Goal: Check status: Check status

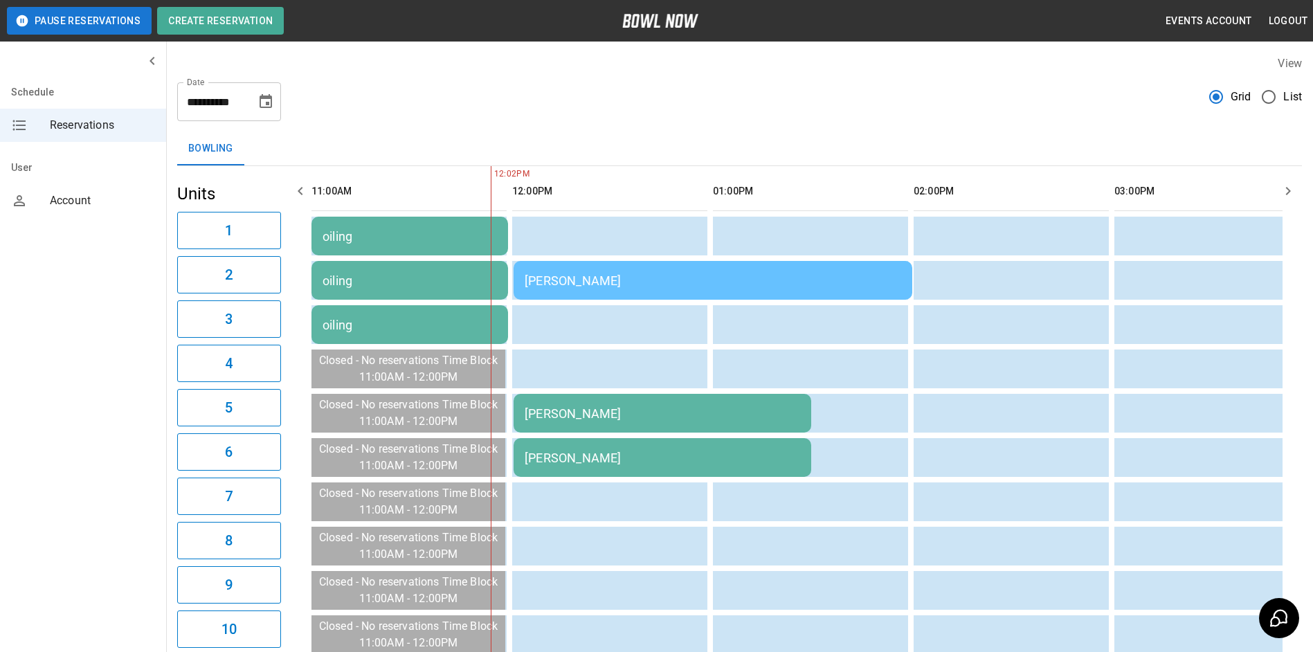
scroll to position [0, 1454]
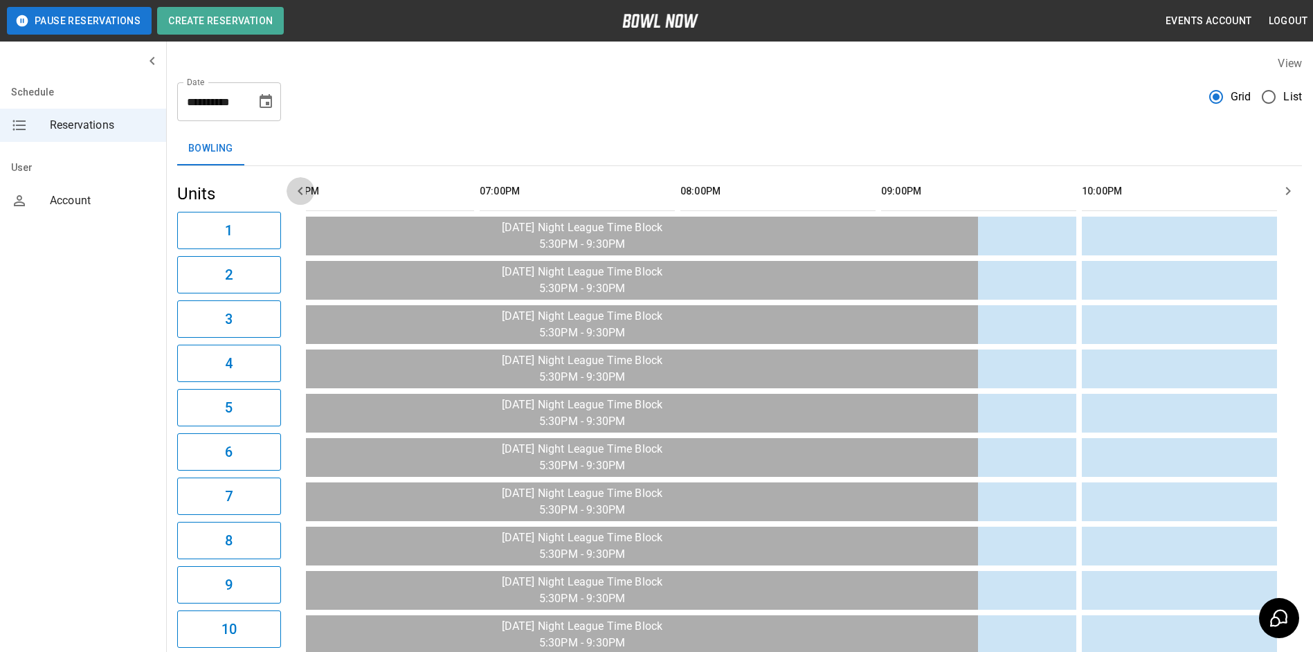
click at [301, 190] on icon "button" at bounding box center [300, 191] width 17 height 17
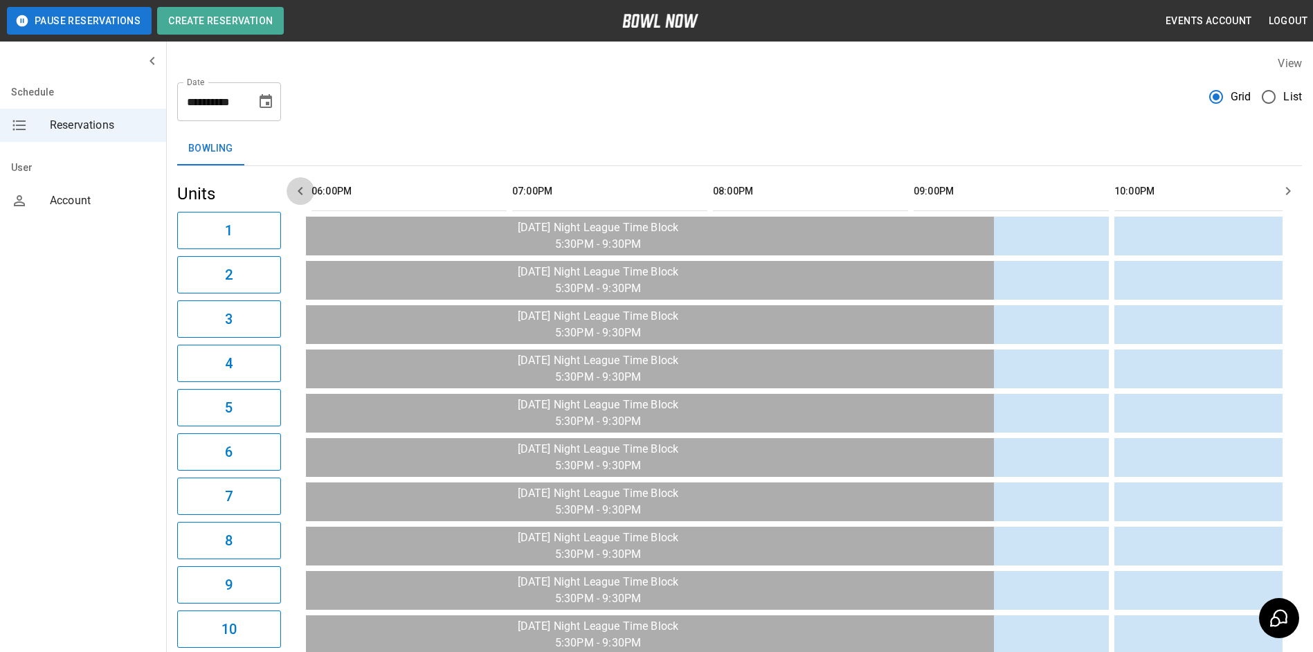
click at [301, 190] on icon "button" at bounding box center [300, 191] width 17 height 17
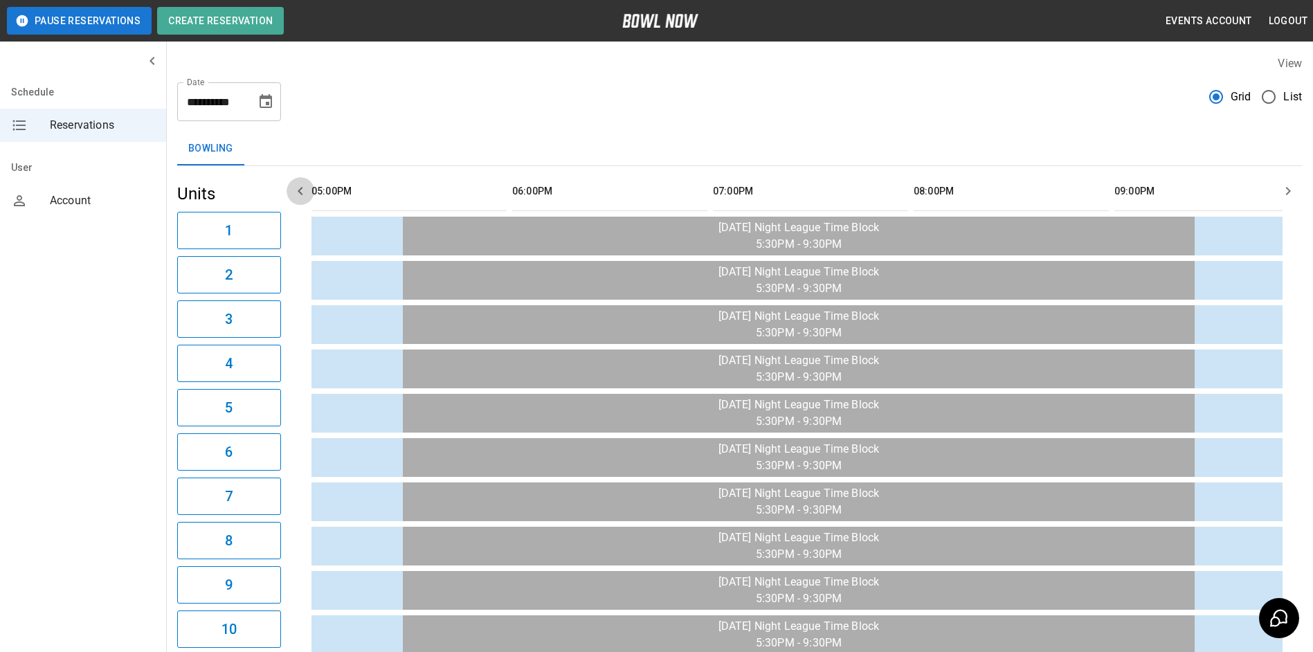
click at [301, 190] on icon "button" at bounding box center [300, 191] width 17 height 17
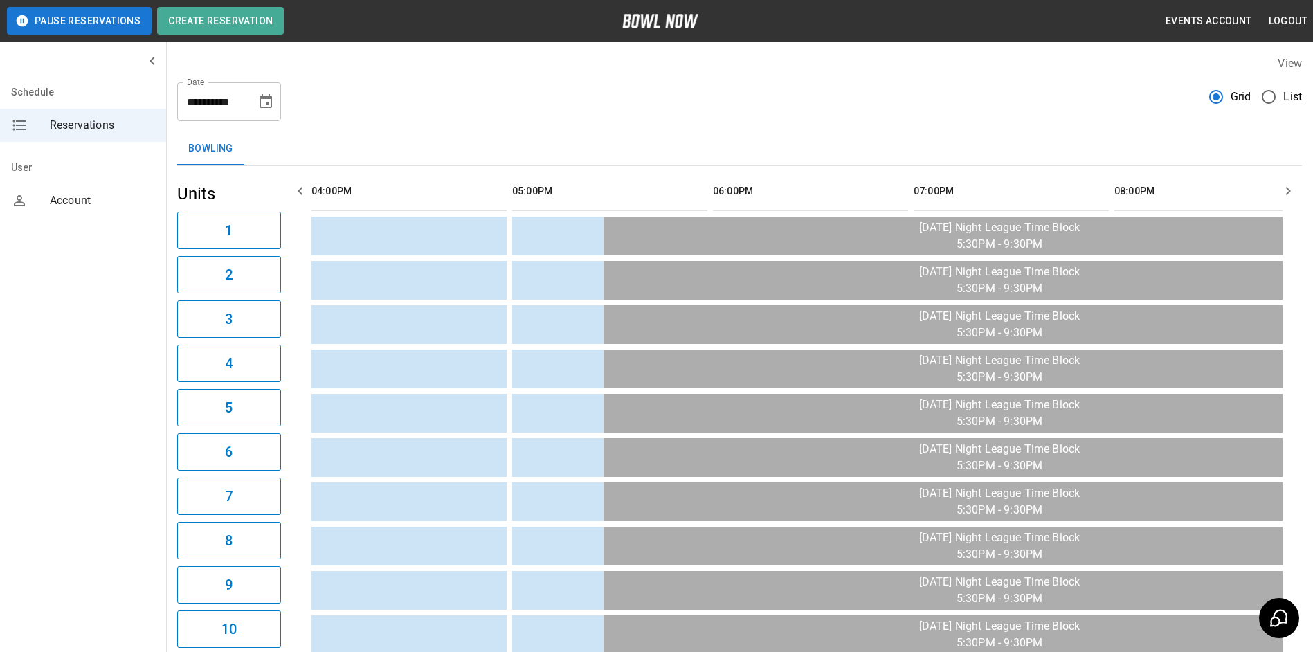
click at [301, 190] on icon "button" at bounding box center [300, 191] width 17 height 17
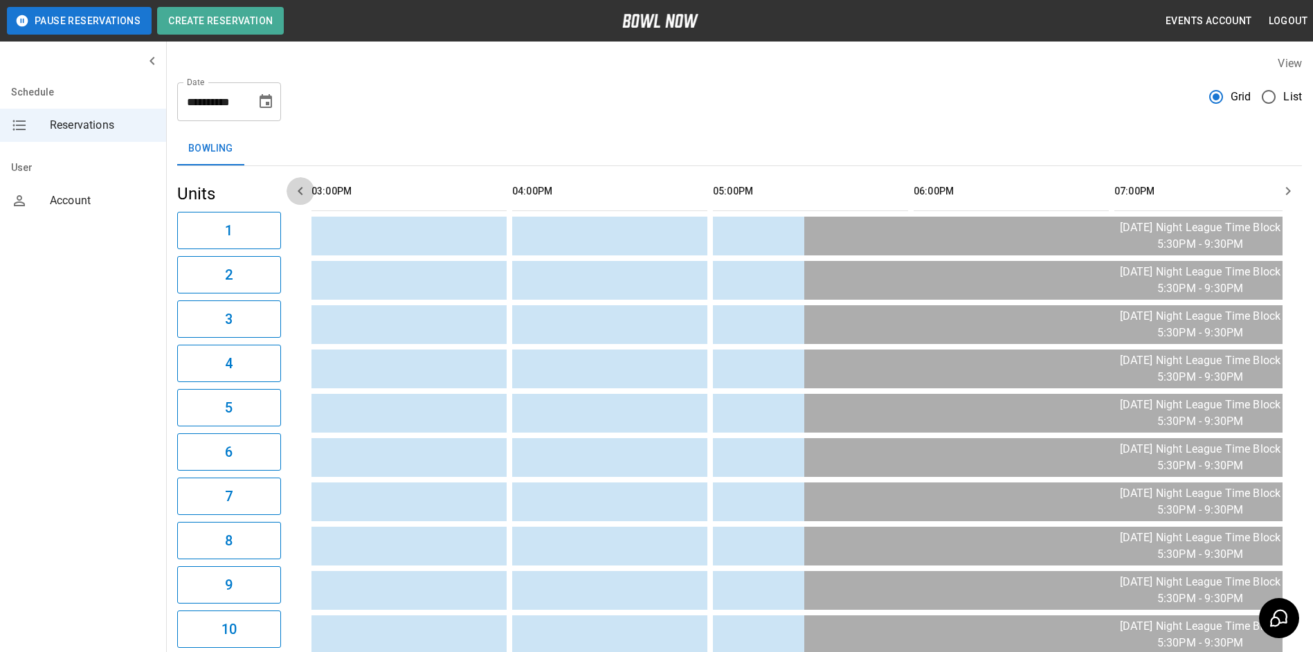
click at [301, 190] on icon "button" at bounding box center [300, 191] width 17 height 17
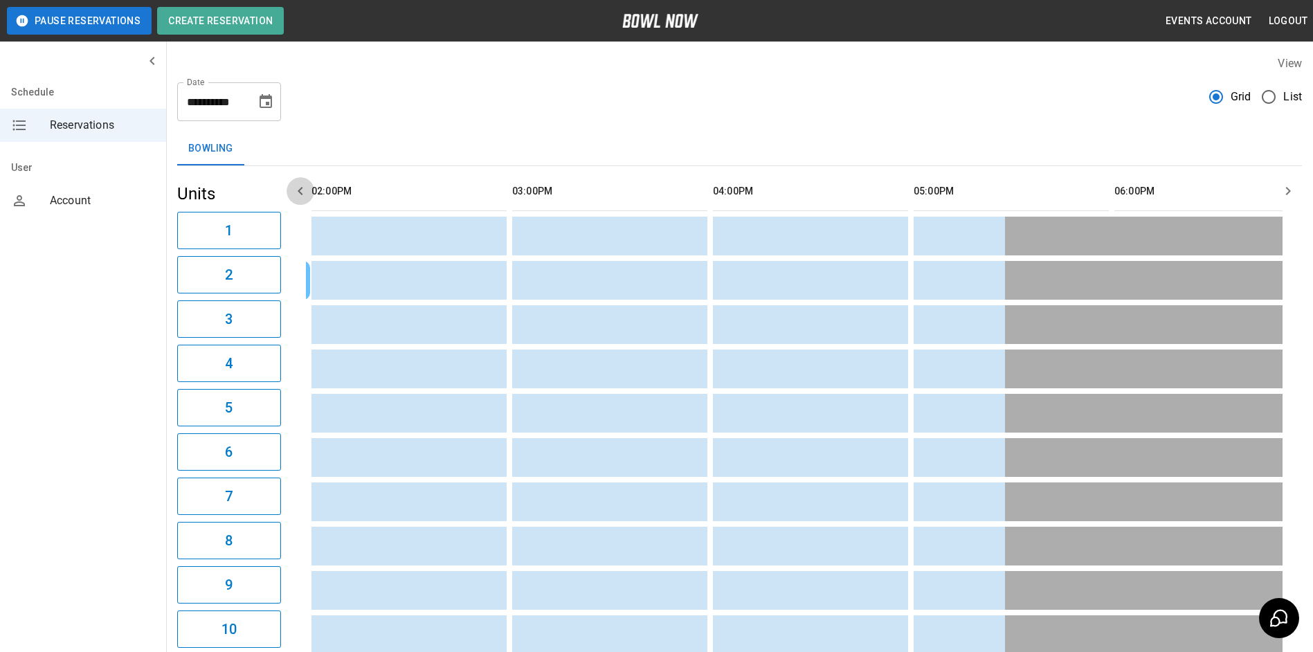
click at [301, 190] on icon "button" at bounding box center [300, 191] width 17 height 17
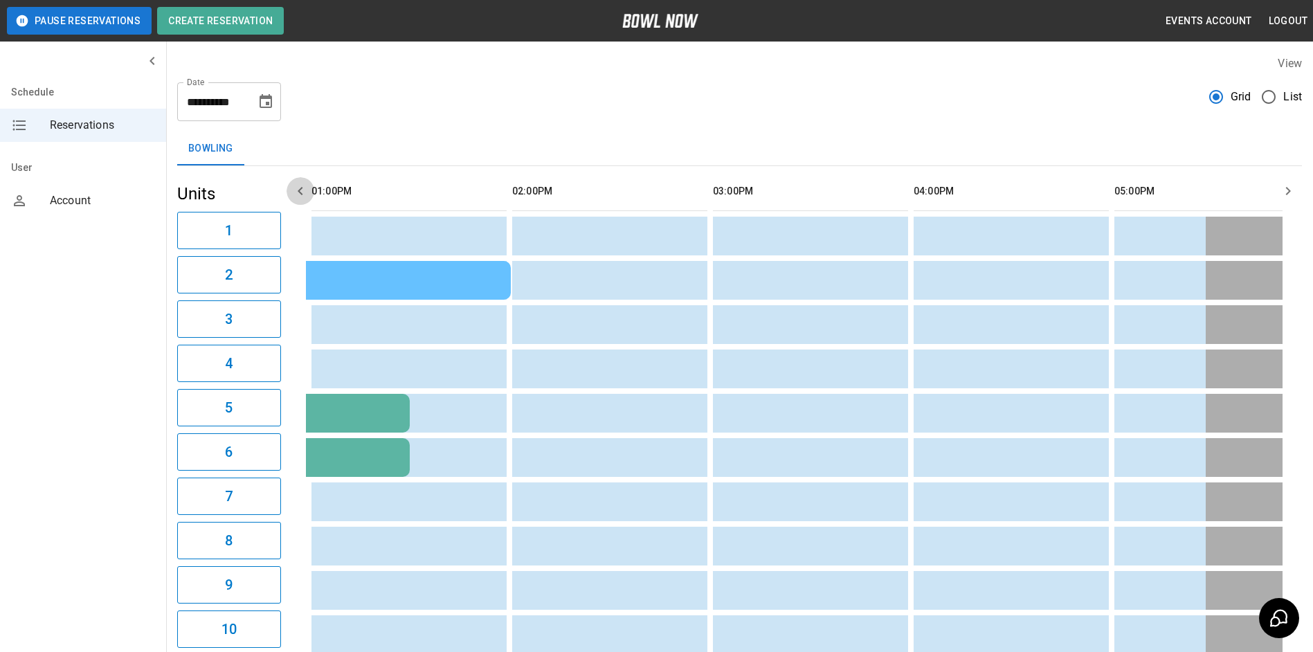
click at [301, 190] on icon "button" at bounding box center [300, 191] width 17 height 17
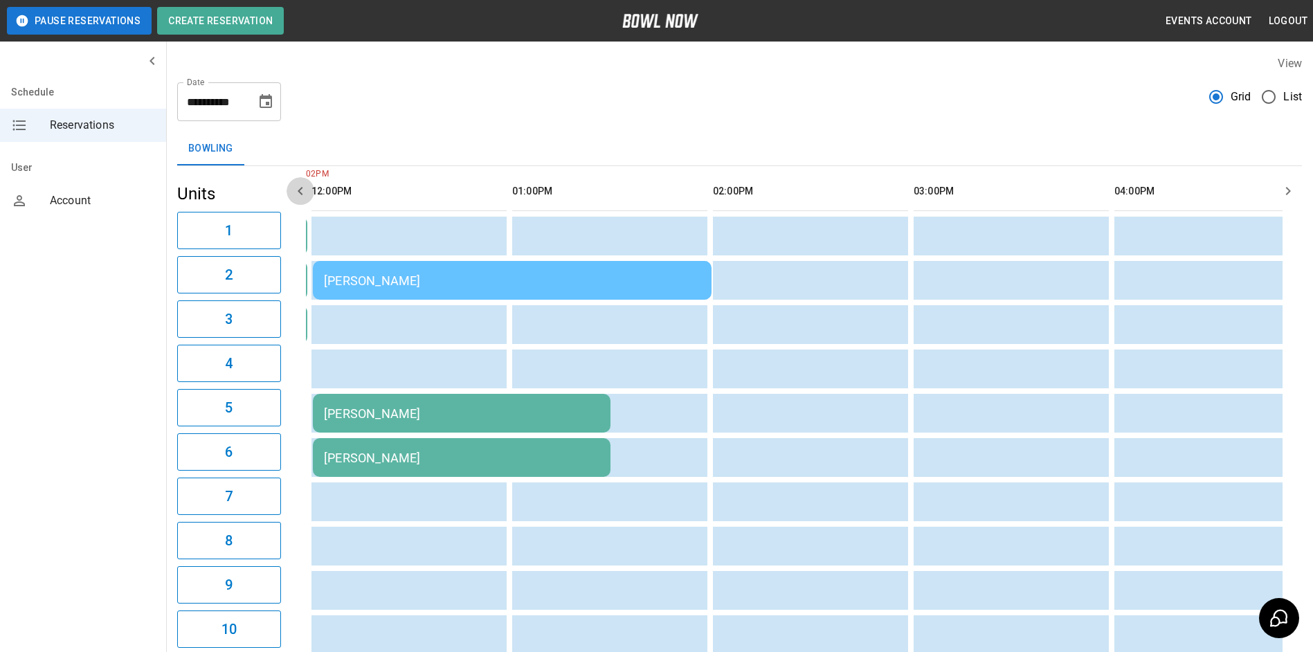
click at [301, 190] on icon "button" at bounding box center [300, 191] width 17 height 17
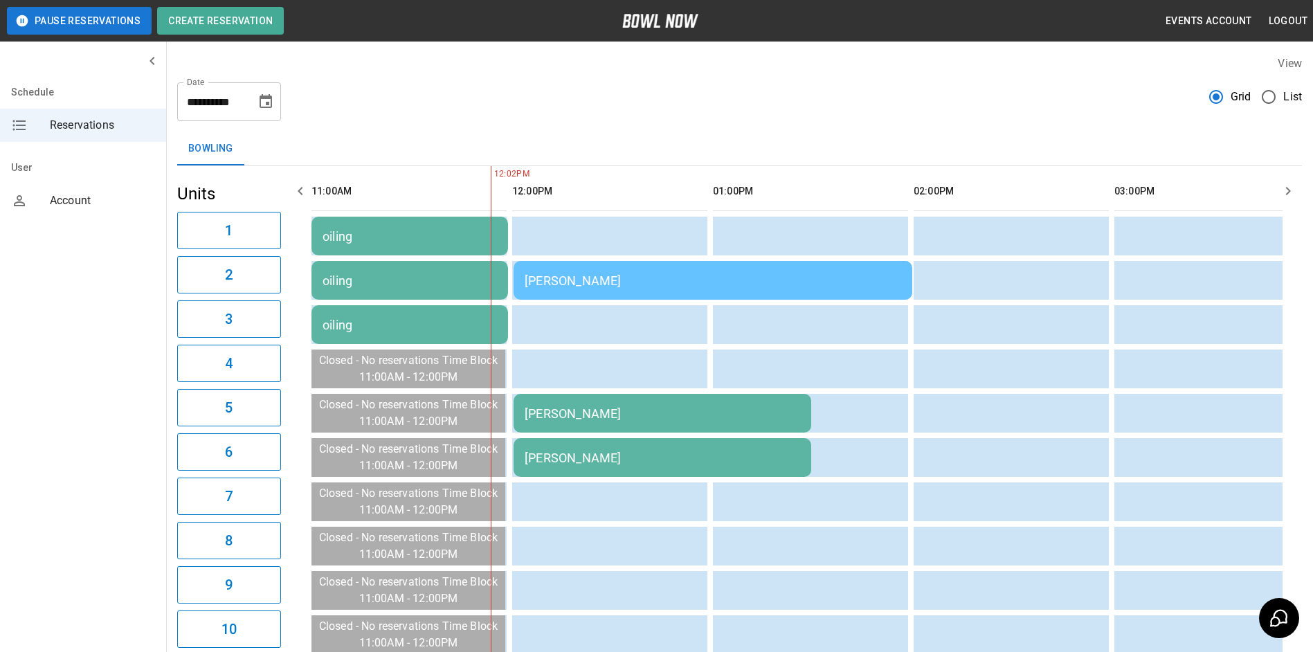
click at [705, 286] on div "[PERSON_NAME]" at bounding box center [713, 280] width 376 height 15
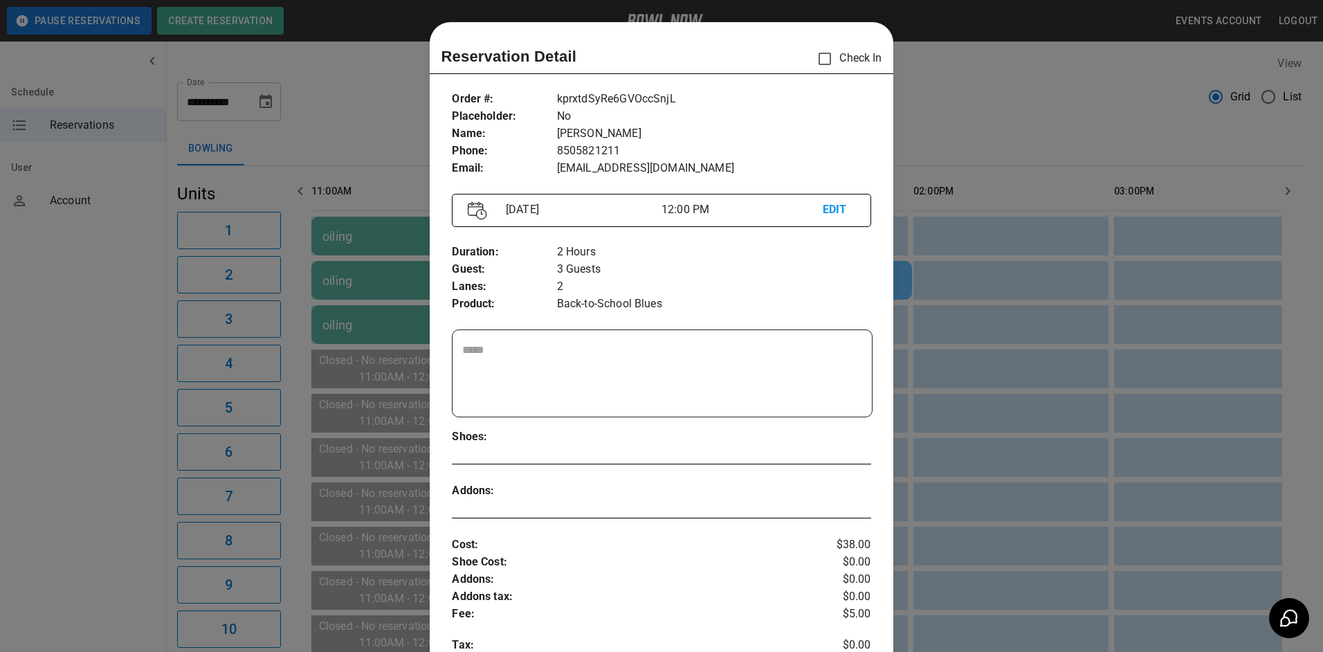
scroll to position [22, 0]
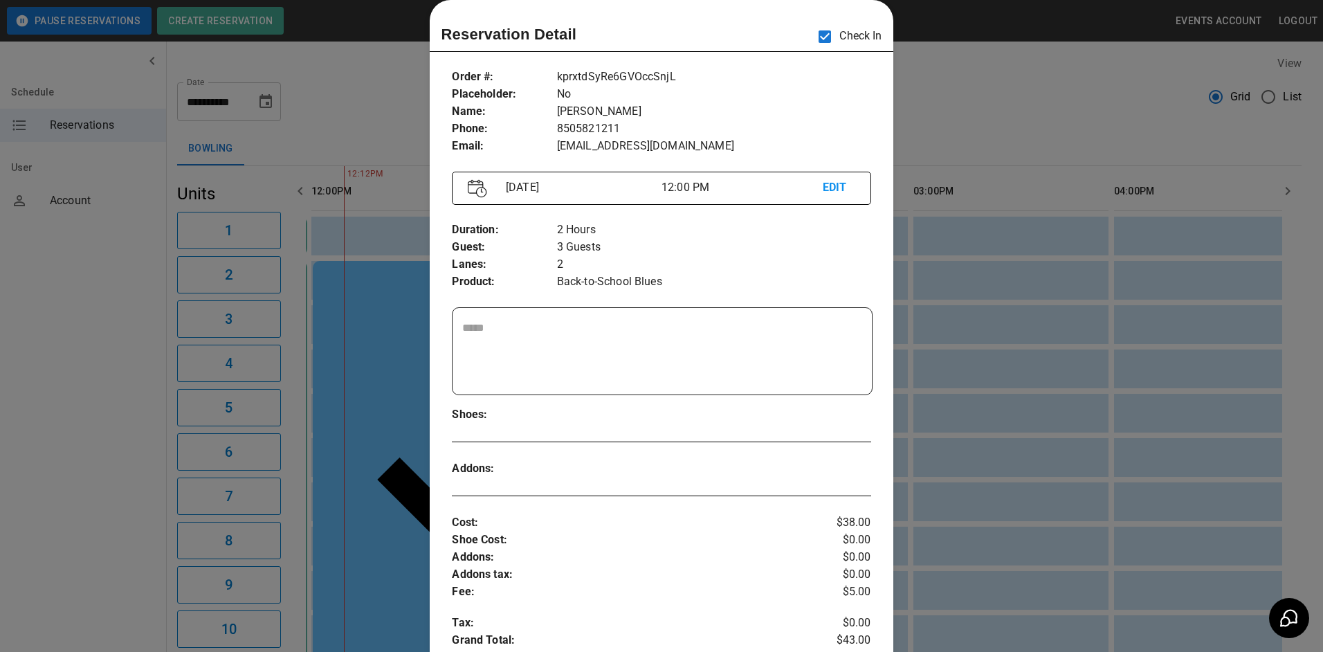
click at [977, 120] on div at bounding box center [661, 326] width 1323 height 652
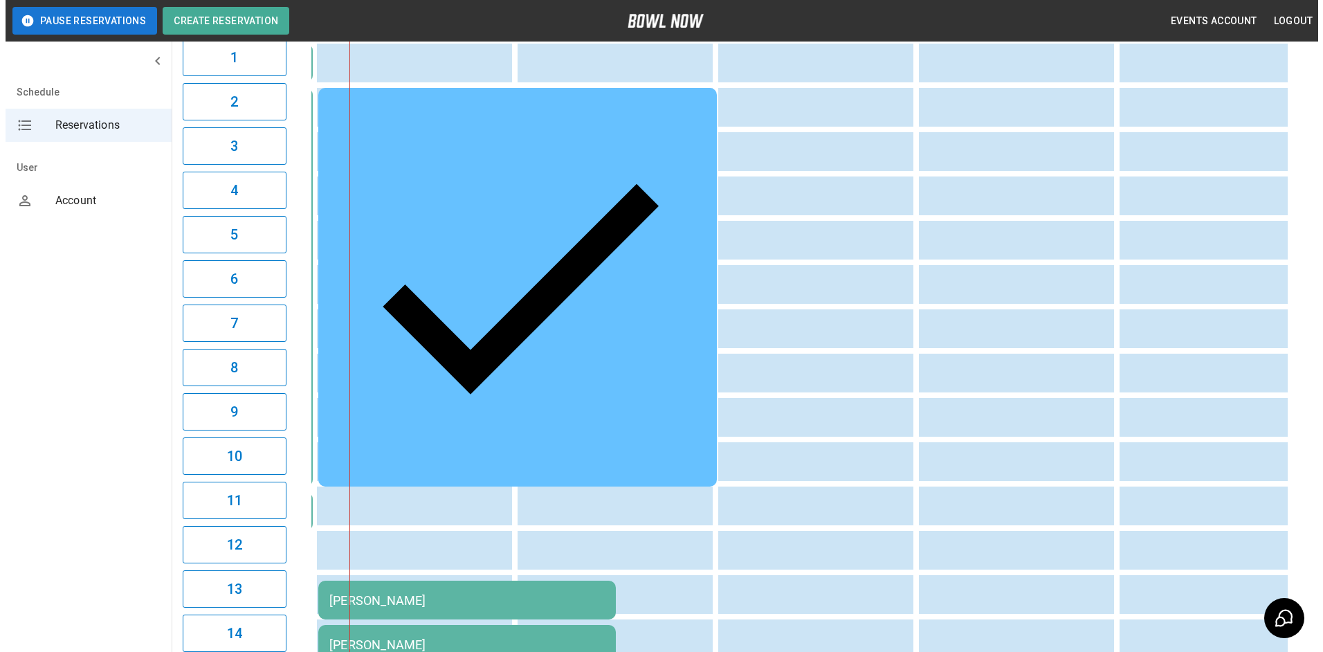
scroll to position [208, 0]
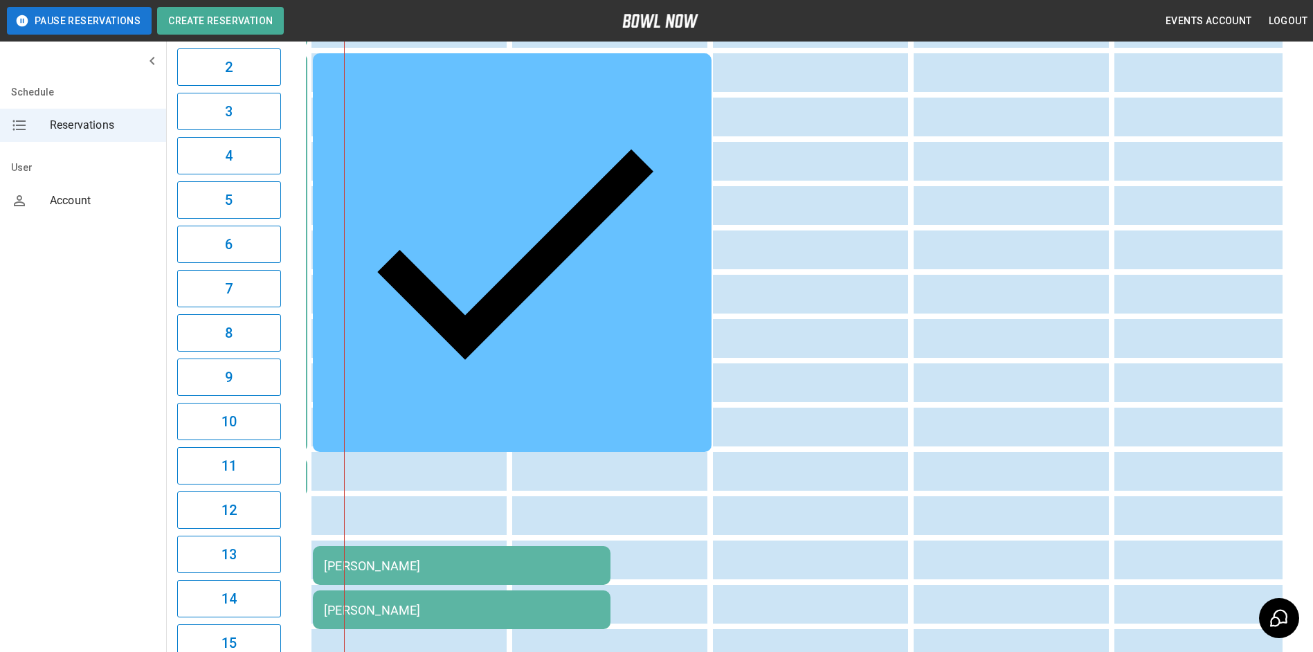
click at [416, 228] on table "oiling oiling [PERSON_NAME] oiling [PERSON_NAME] [PERSON_NAME]" at bounding box center [1320, 650] width 2430 height 1385
click at [435, 558] on div "[PERSON_NAME]" at bounding box center [461, 565] width 275 height 15
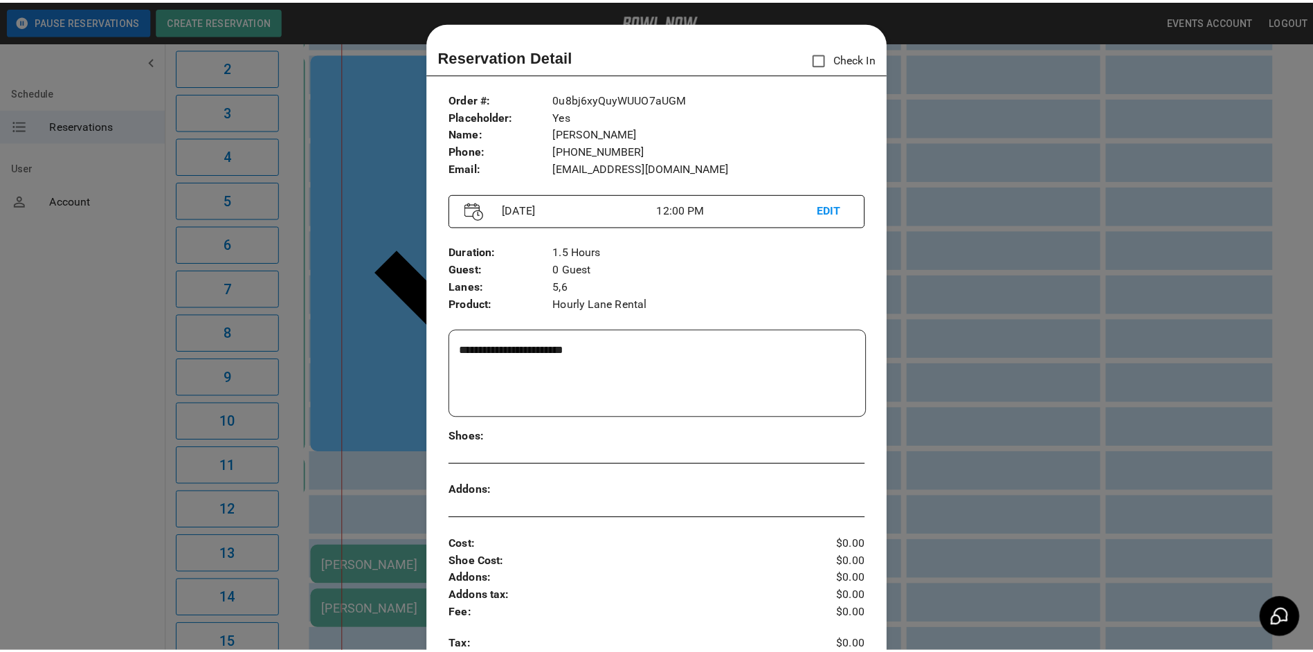
scroll to position [22, 0]
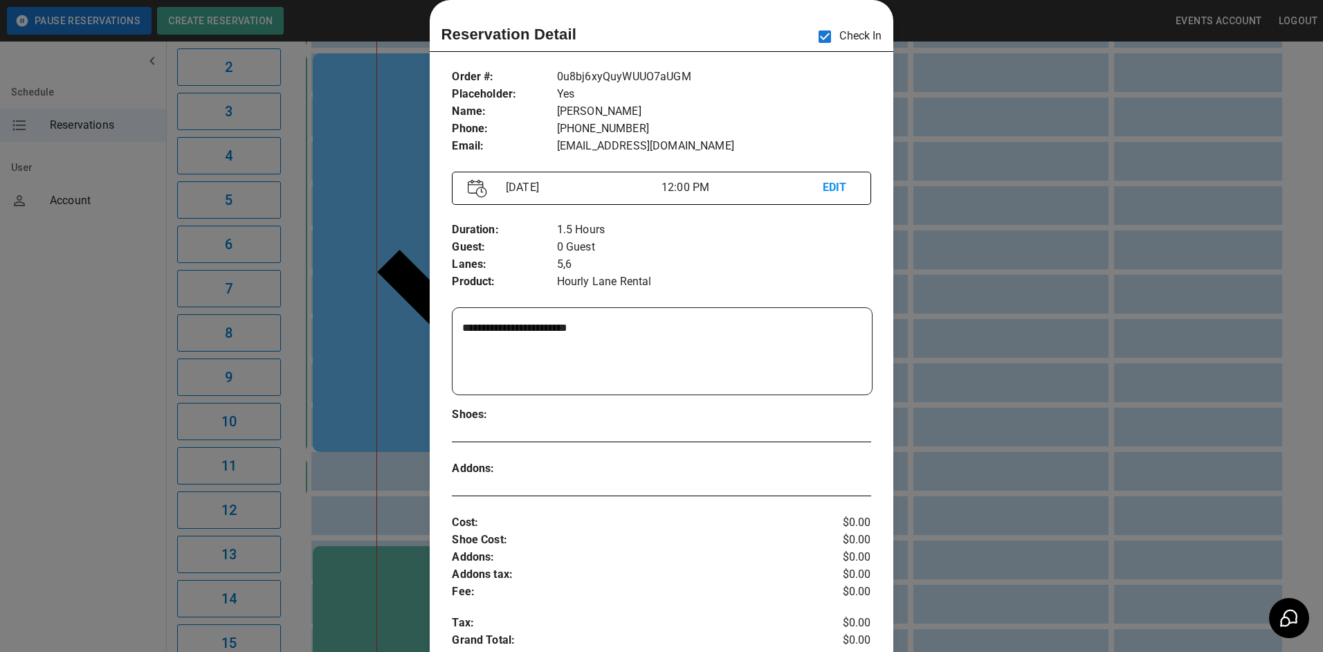
click at [383, 343] on div at bounding box center [661, 326] width 1323 height 652
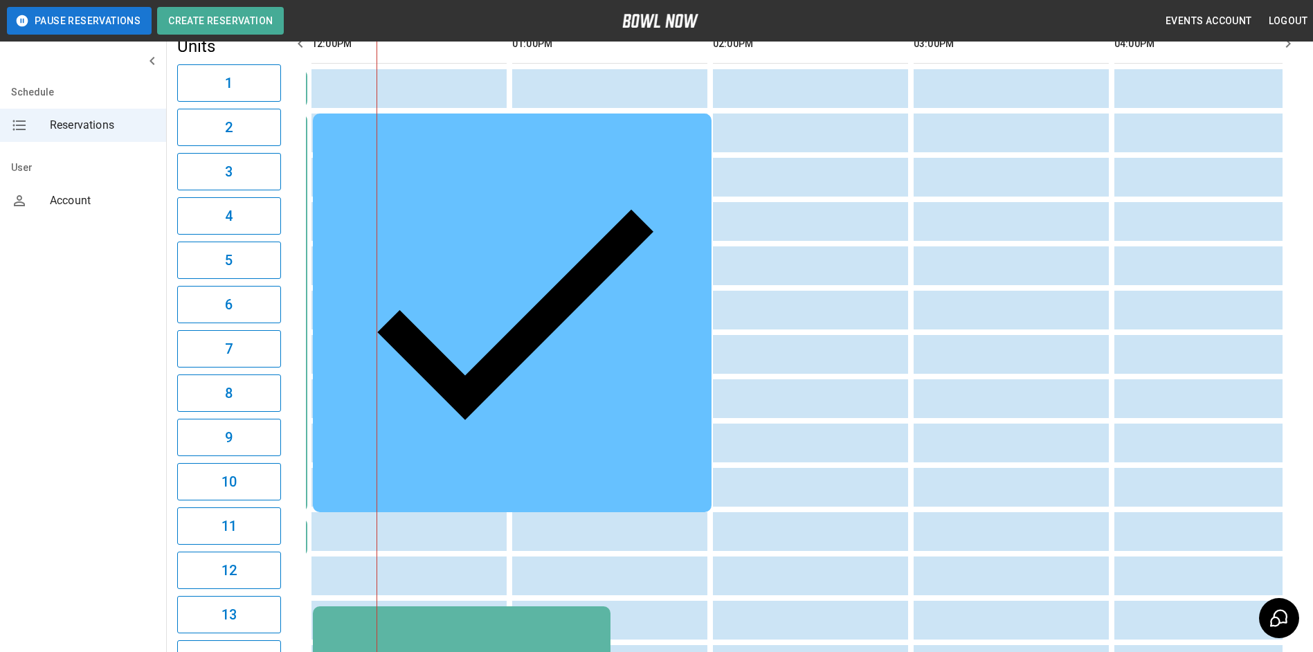
scroll to position [0, 0]
